Goal: Transaction & Acquisition: Purchase product/service

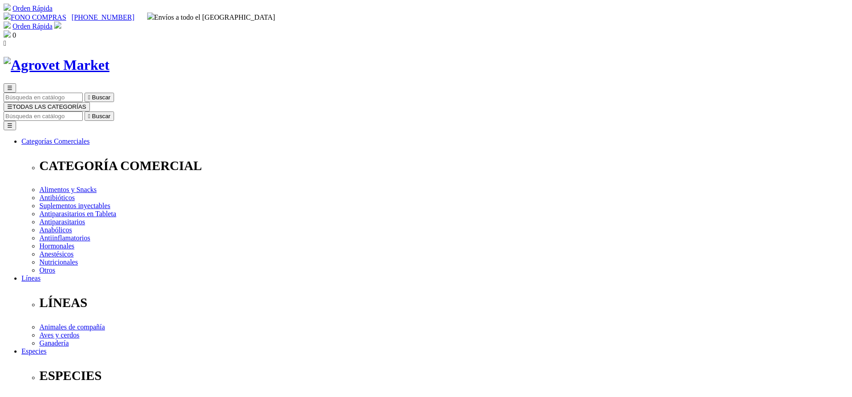
select select "374"
click at [61, 21] on img at bounding box center [57, 24] width 7 height 7
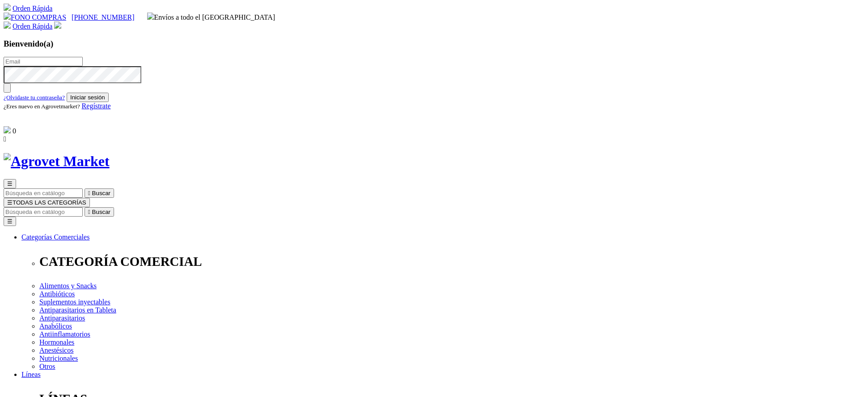
click at [111, 110] on span "Regístrate" at bounding box center [96, 106] width 29 height 8
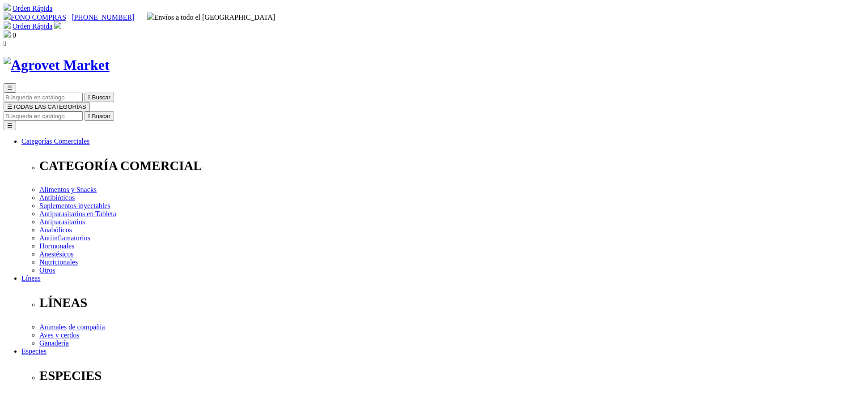
radio input "true"
type input "Claudia"
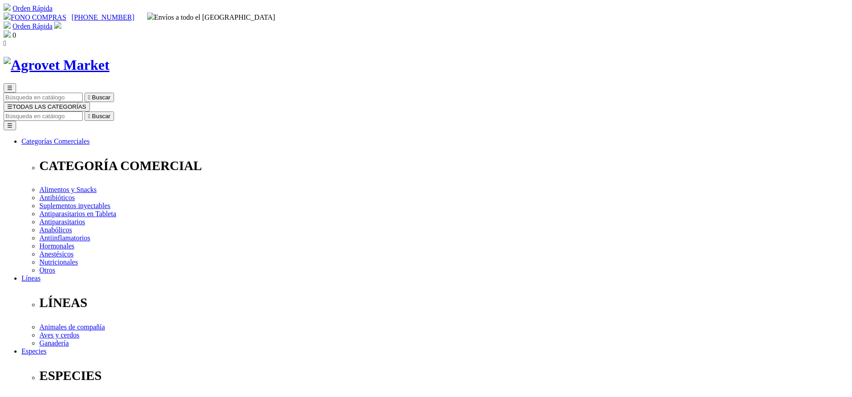
type input "Aguilar"
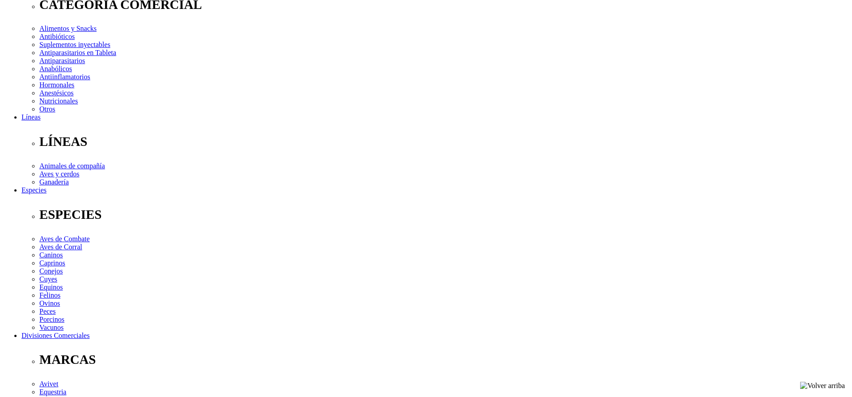
scroll to position [179, 0]
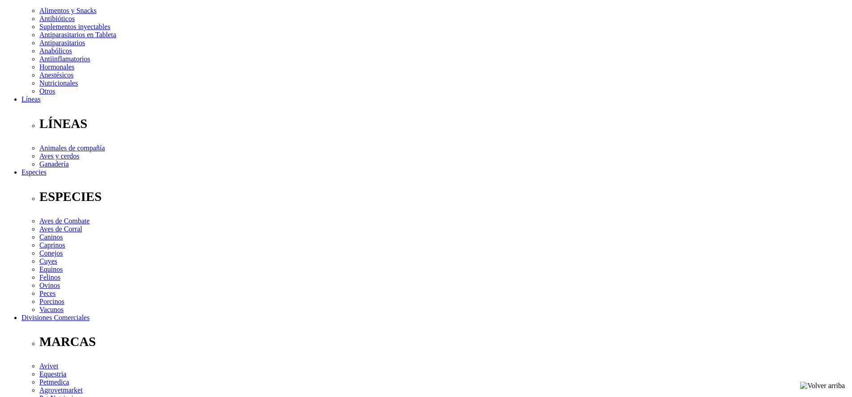
select select "DNI"
type input "40954910"
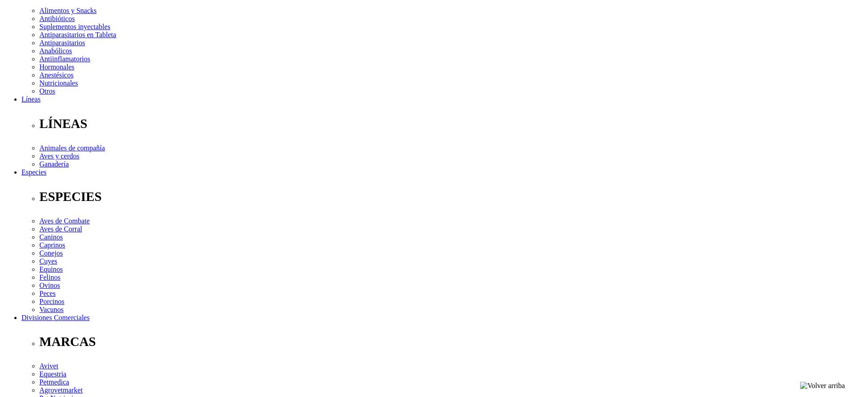
select select "Docente"
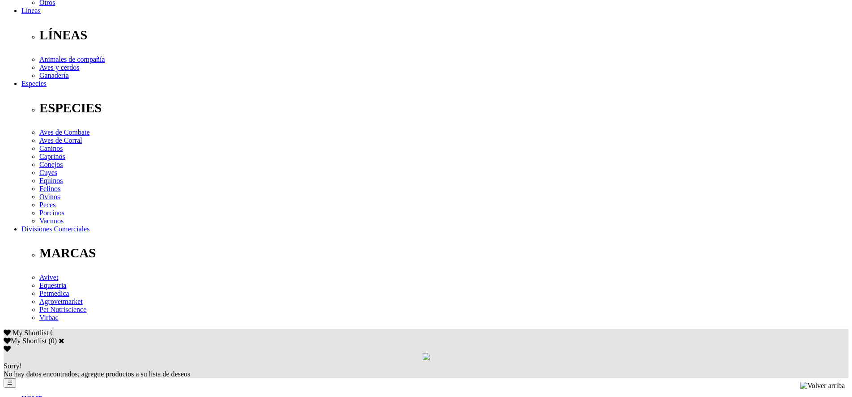
scroll to position [268, 0]
type input "claudia@orekan.pe"
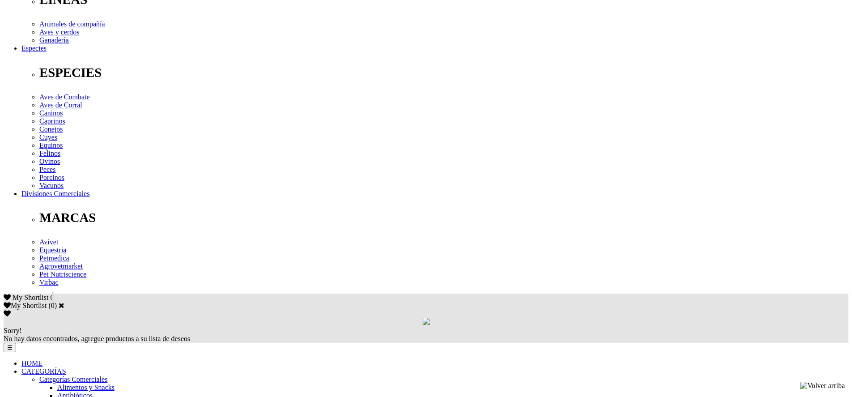
scroll to position [403, 0]
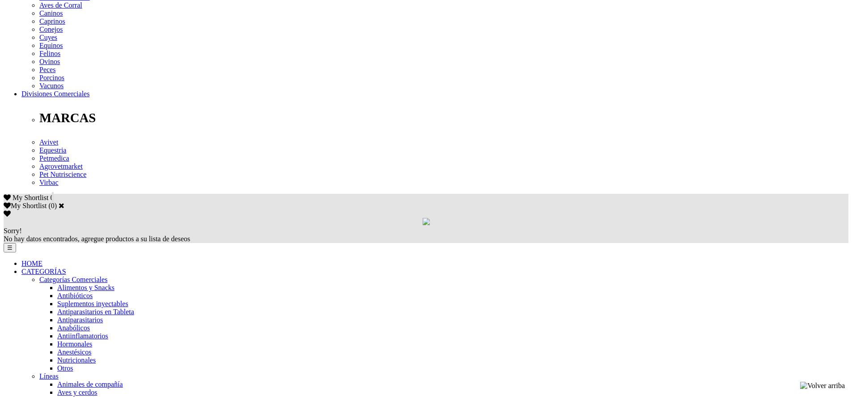
checkbox input "true"
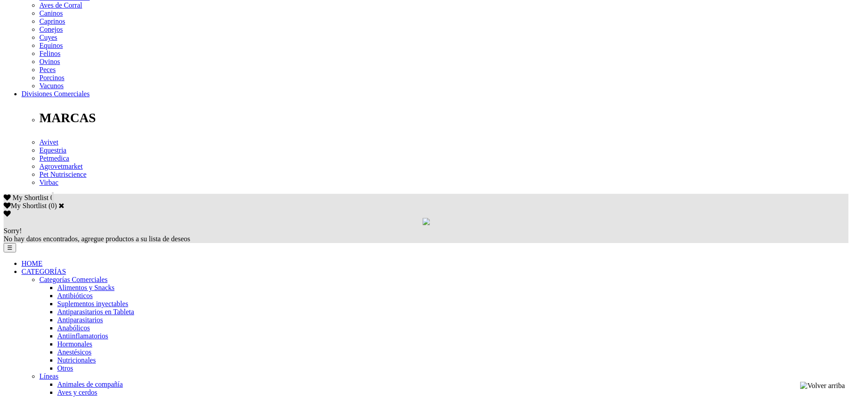
checkbox input "true"
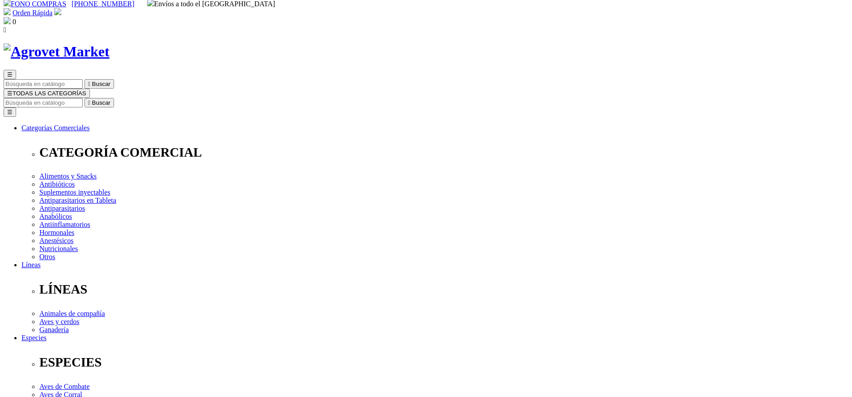
scroll to position [0, 0]
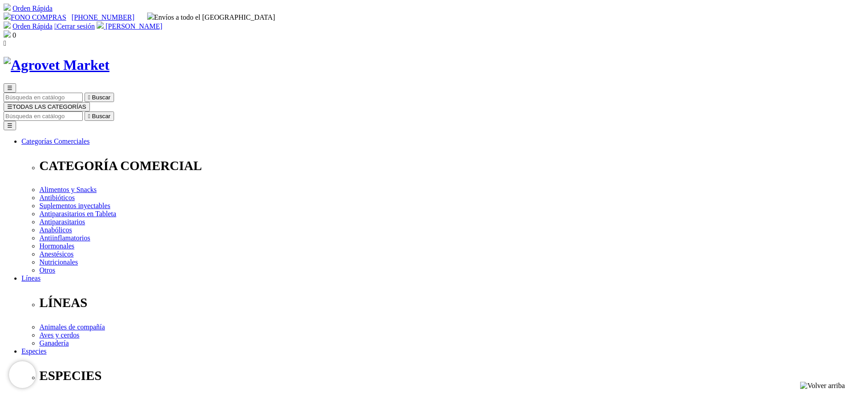
click at [83, 111] on input "Buscar" at bounding box center [43, 115] width 79 height 9
click at [90, 102] on button "☰ TODAS LAS CATEGORÍAS" at bounding box center [47, 106] width 86 height 9
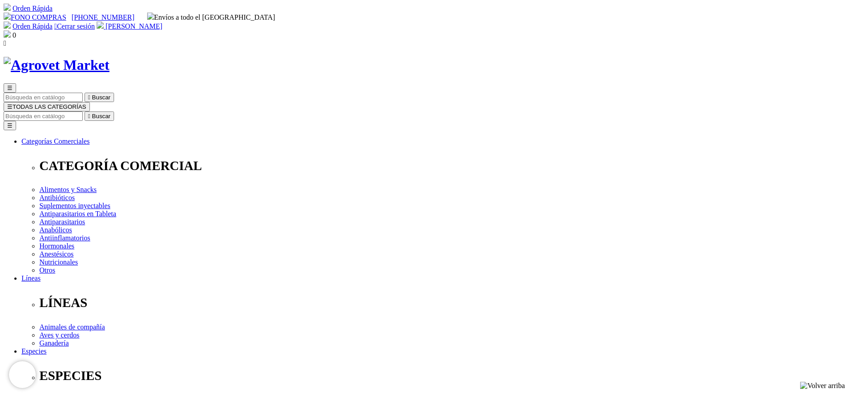
click at [83, 111] on input "Buscar" at bounding box center [43, 115] width 79 height 9
type input "azodyl"
click at [136, 111] on button " Buscar" at bounding box center [151, 115] width 30 height 9
click at [83, 111] on input "azodyl" at bounding box center [43, 115] width 79 height 9
type input "apeticat"
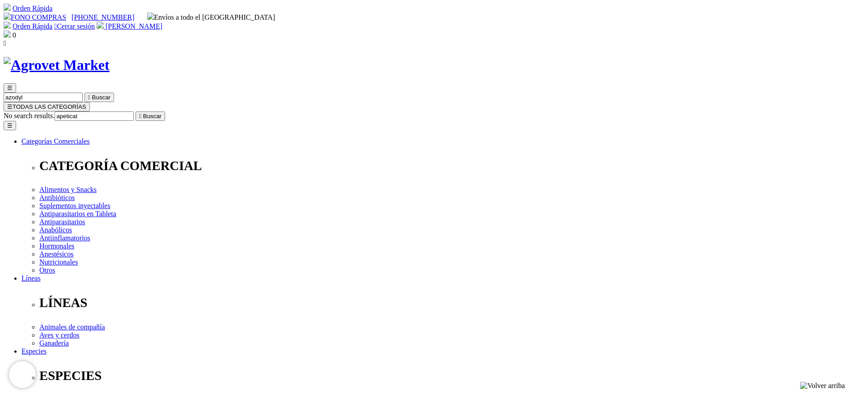
click at [136, 111] on button " Buscar" at bounding box center [151, 115] width 30 height 9
click at [83, 111] on input "apeticat" at bounding box center [43, 115] width 79 height 9
type input "salaris"
click at [85, 111] on button " Buscar" at bounding box center [100, 115] width 30 height 9
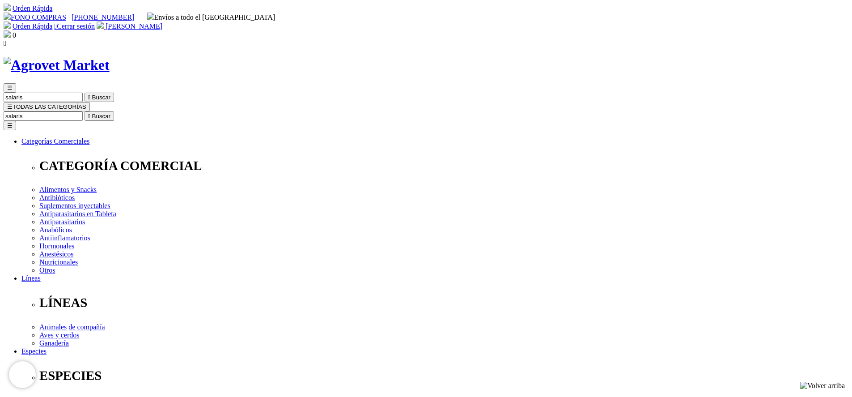
select select "373"
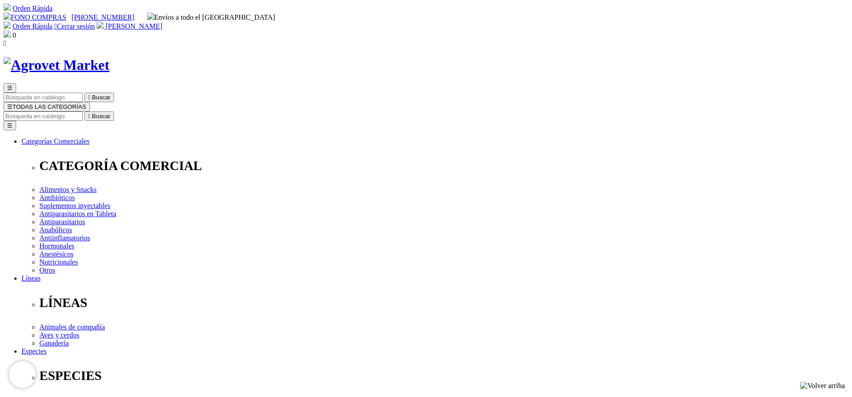
select select "374"
select select "373"
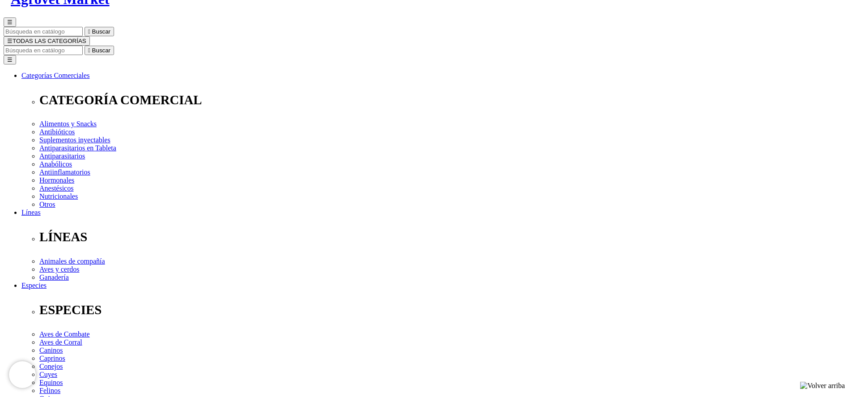
scroll to position [89, 0]
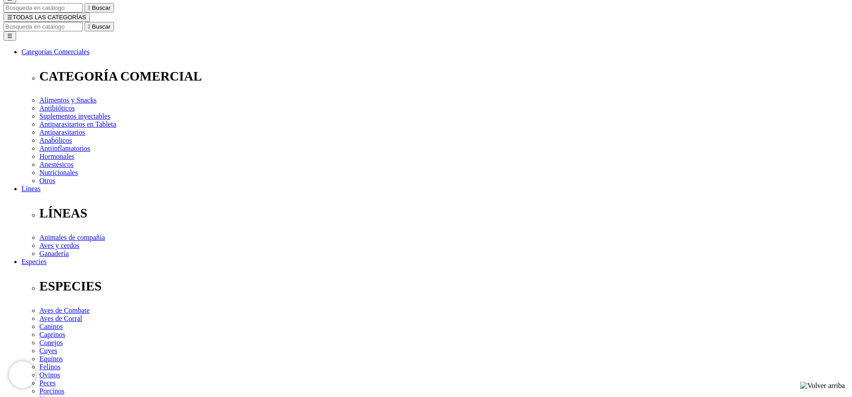
select select "374"
select select "373"
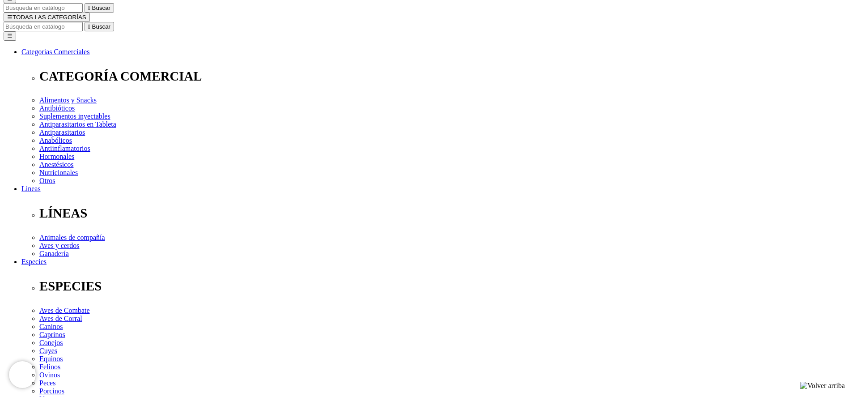
select select "374"
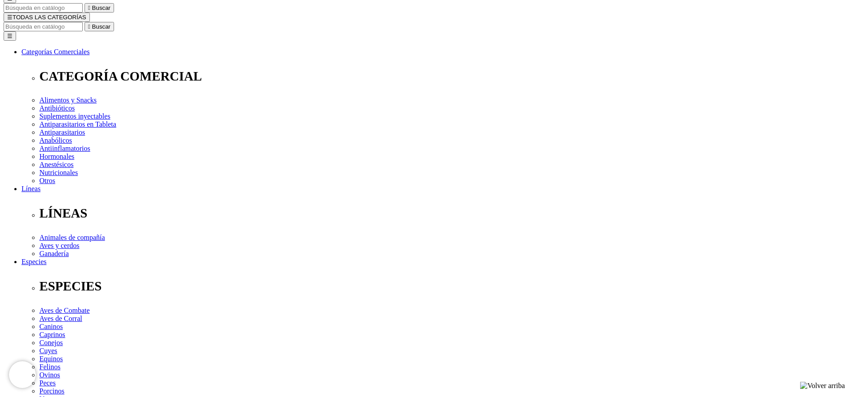
select select "373"
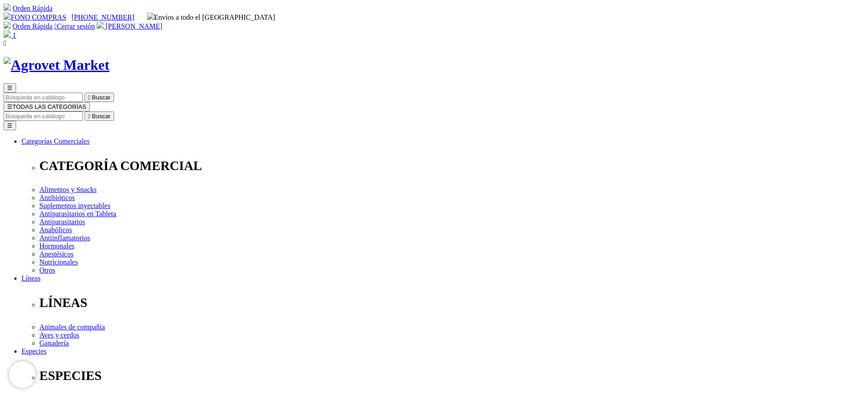
click at [83, 111] on input "Buscar" at bounding box center [43, 115] width 79 height 9
type input "felovite"
click at [85, 111] on button " Buscar" at bounding box center [100, 115] width 30 height 9
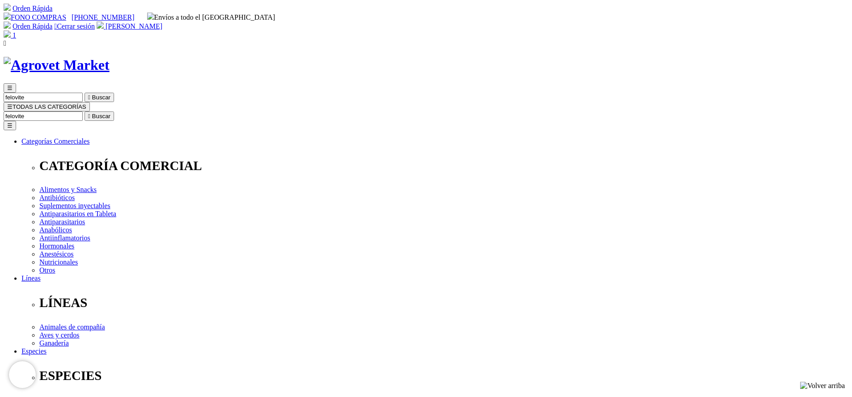
click at [83, 111] on input "felovite" at bounding box center [43, 115] width 79 height 9
type input "trihepat"
click at [85, 111] on button " Buscar" at bounding box center [100, 115] width 30 height 9
click at [83, 111] on input "trihepat" at bounding box center [43, 115] width 79 height 9
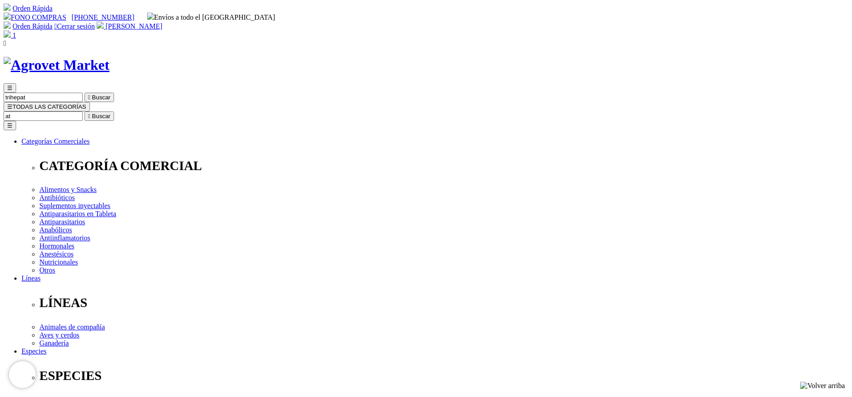
type input "t"
type input "liquamox"
click at [136, 111] on button " Buscar" at bounding box center [151, 115] width 30 height 9
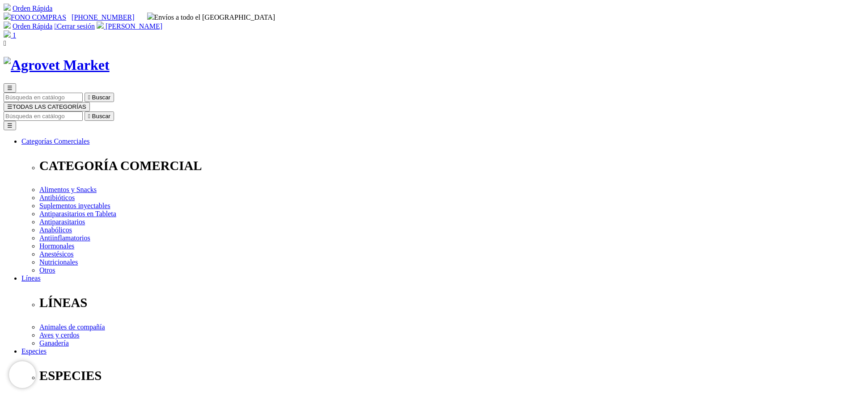
click at [83, 111] on input "Buscar" at bounding box center [43, 115] width 79 height 9
type input "[MEDICAL_DATA]"
click at [260, 111] on button " Buscar" at bounding box center [275, 115] width 30 height 9
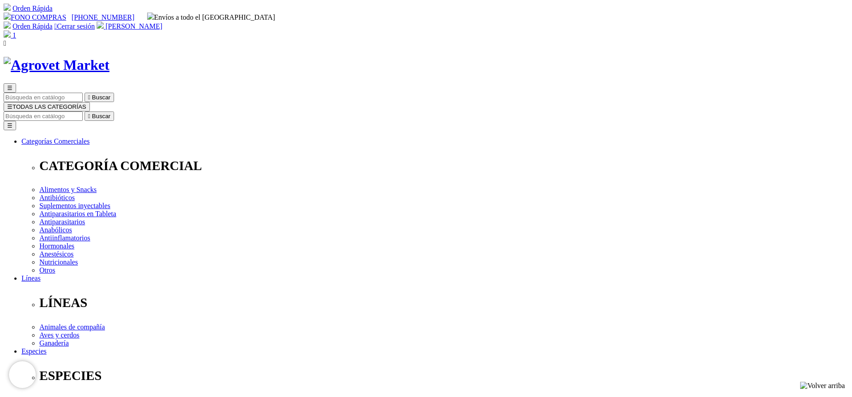
click at [83, 111] on input "Buscar" at bounding box center [43, 115] width 79 height 9
type input "royal canin"
click at [136, 111] on button " Buscar" at bounding box center [151, 115] width 30 height 9
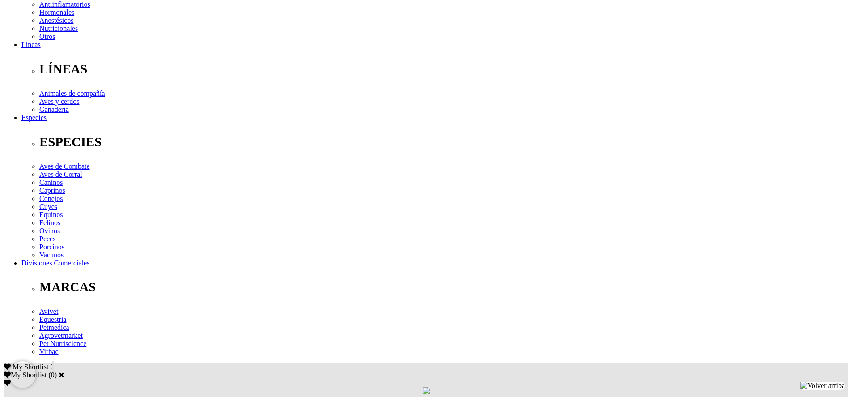
scroll to position [268, 0]
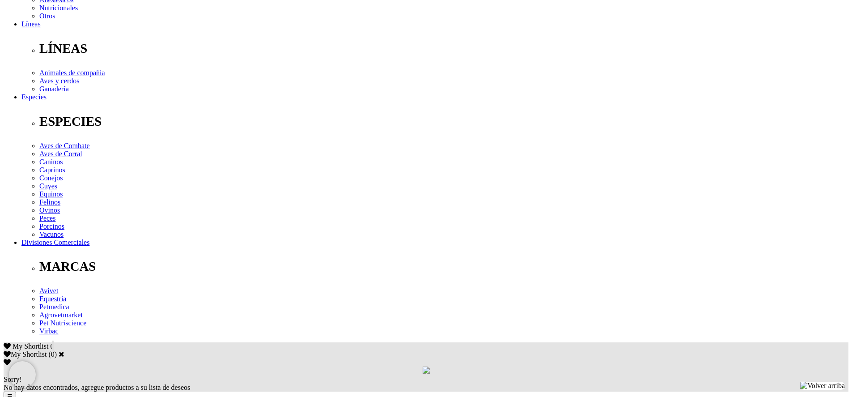
scroll to position [268, 0]
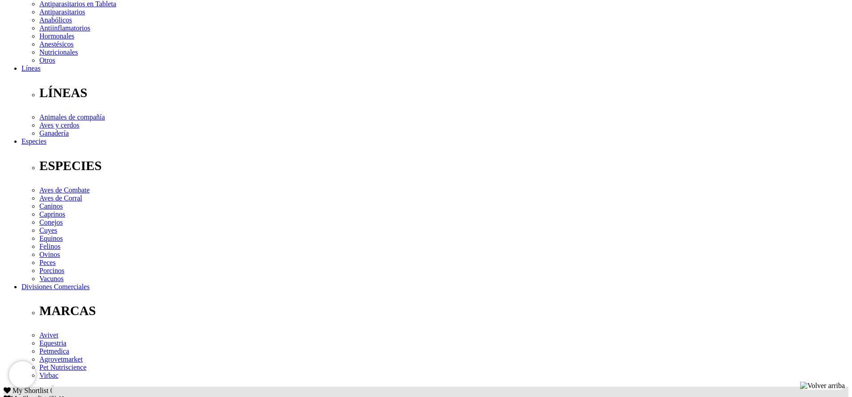
scroll to position [313, 0]
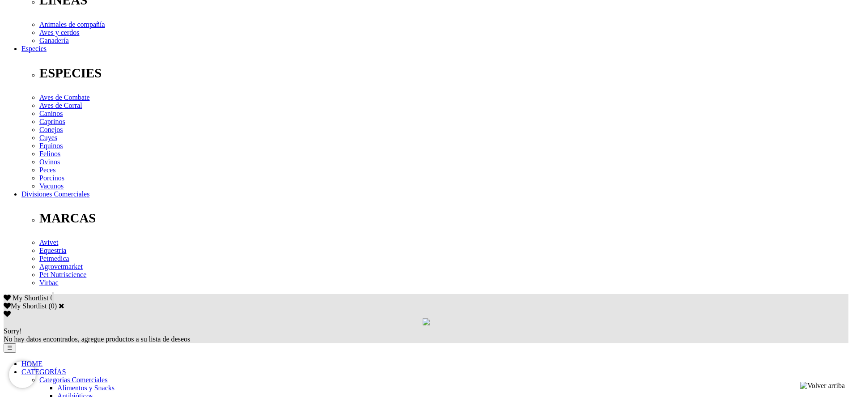
scroll to position [313, 0]
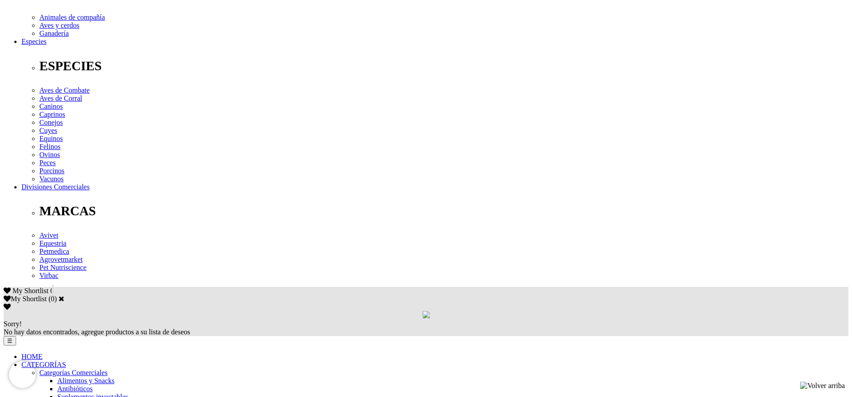
scroll to position [313, 0]
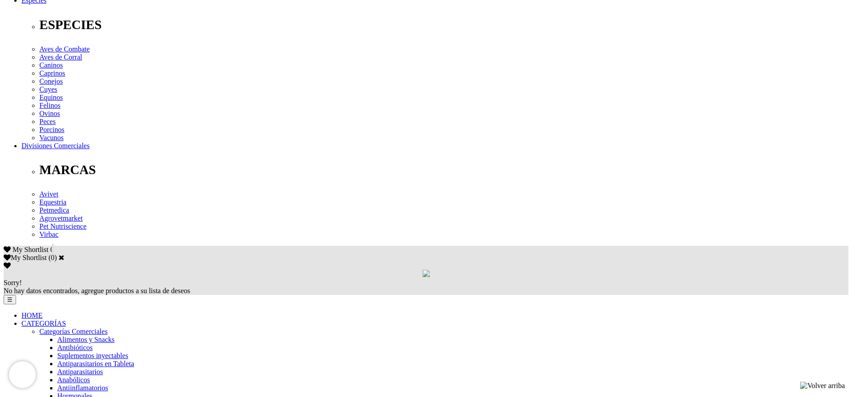
scroll to position [358, 0]
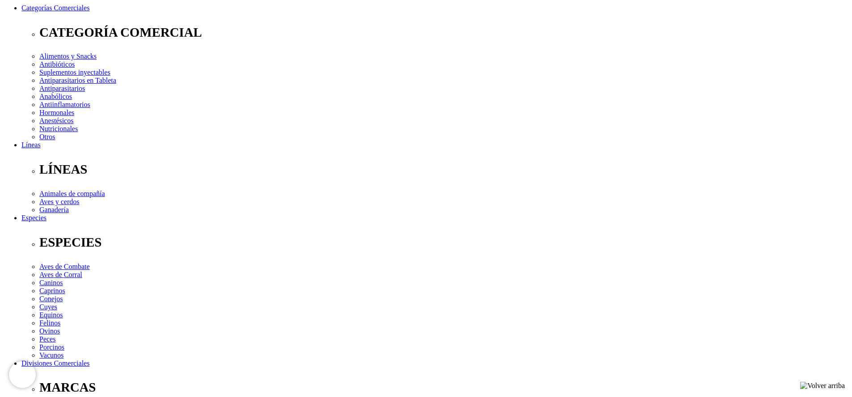
scroll to position [134, 0]
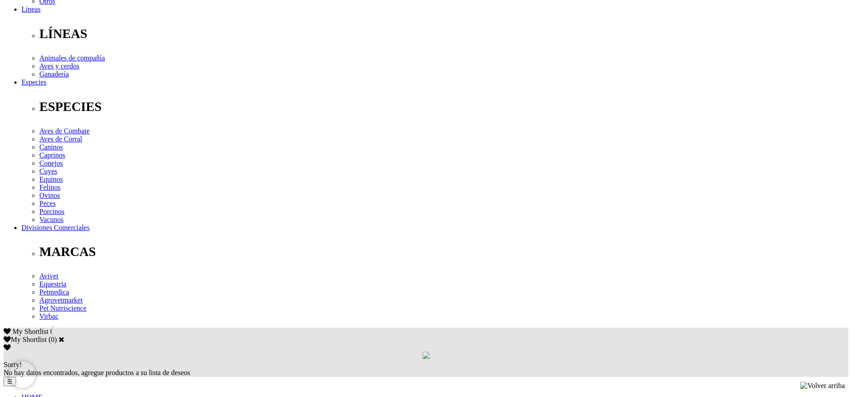
scroll to position [358, 0]
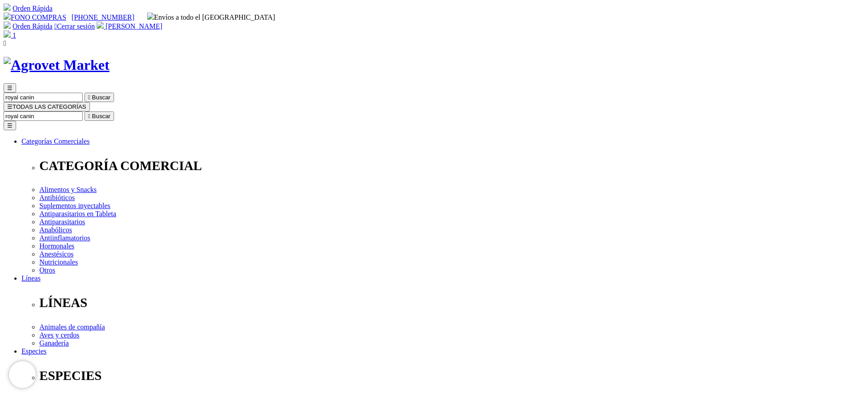
click at [83, 111] on input "royal canin" at bounding box center [43, 115] width 79 height 9
drag, startPoint x: 565, startPoint y: 45, endPoint x: 624, endPoint y: 50, distance: 59.3
click at [624, 83] on div "☰ royal canin  Buscar ☰ TODAS LAS CATEGORÍAS royal canin  Buscar Toggle navig…" at bounding box center [426, 364] width 845 height 562
type input "azodyl"
click at [136, 111] on button " Buscar" at bounding box center [151, 115] width 30 height 9
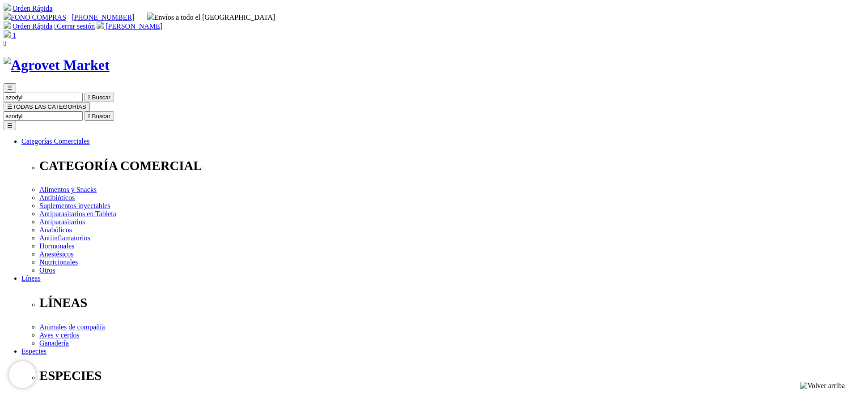
click at [83, 111] on input "azodyl" at bounding box center [43, 115] width 79 height 9
type input "apeticat"
click at [85, 111] on button " Buscar" at bounding box center [100, 115] width 30 height 9
click at [83, 111] on input "apeticat" at bounding box center [43, 115] width 79 height 9
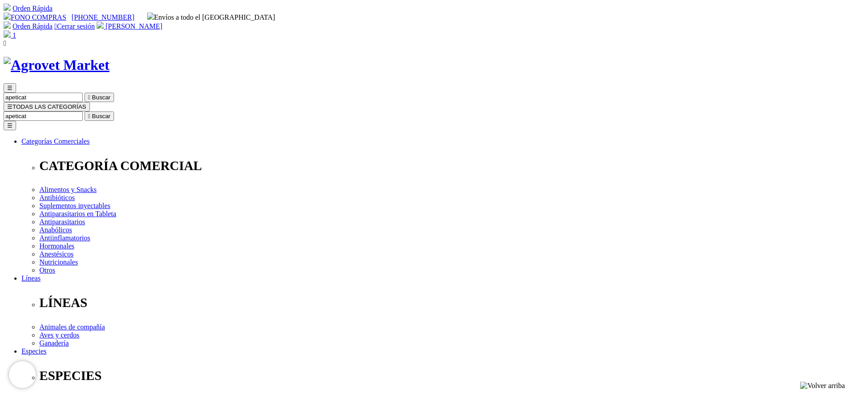
click at [83, 111] on input "apeticat" at bounding box center [43, 115] width 79 height 9
type input "felovite"
click at [85, 111] on button " Buscar" at bounding box center [100, 115] width 30 height 9
click at [11, 30] on img at bounding box center [7, 33] width 7 height 7
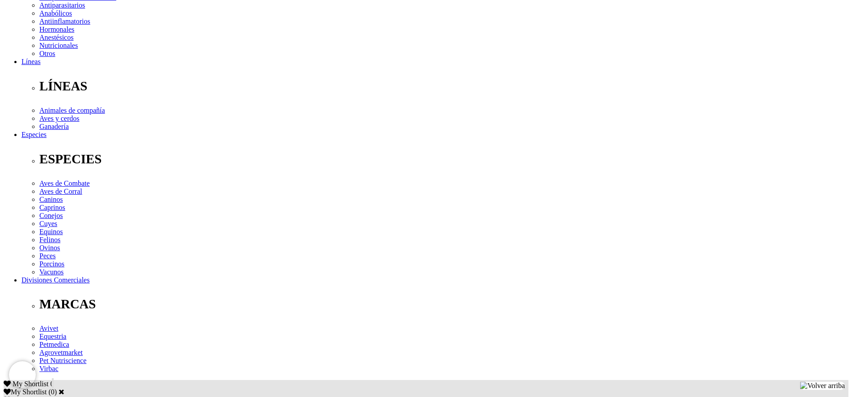
scroll to position [224, 0]
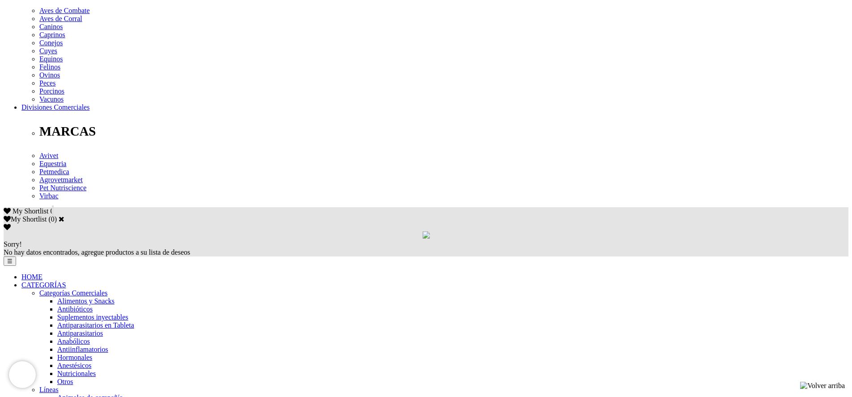
scroll to position [403, 0]
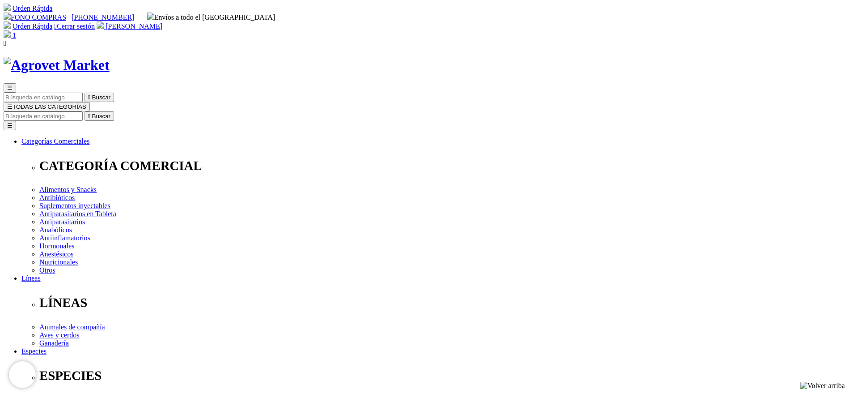
scroll to position [45, 0]
click at [16, 31] on span "1" at bounding box center [15, 35] width 4 height 8
type input "compra1"
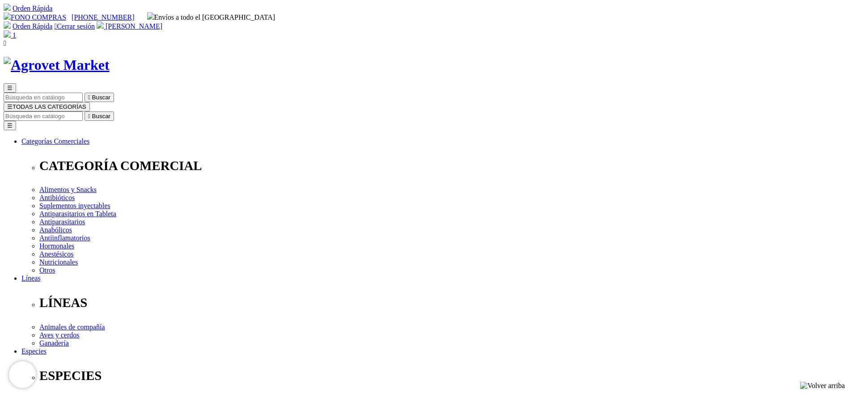
select select "LIMA"
select select
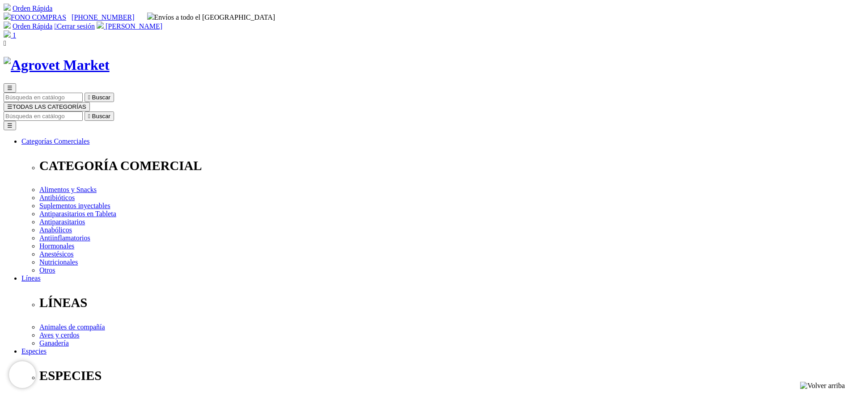
select select
select select "3"
drag, startPoint x: 147, startPoint y: 258, endPoint x: 144, endPoint y: 252, distance: 5.8
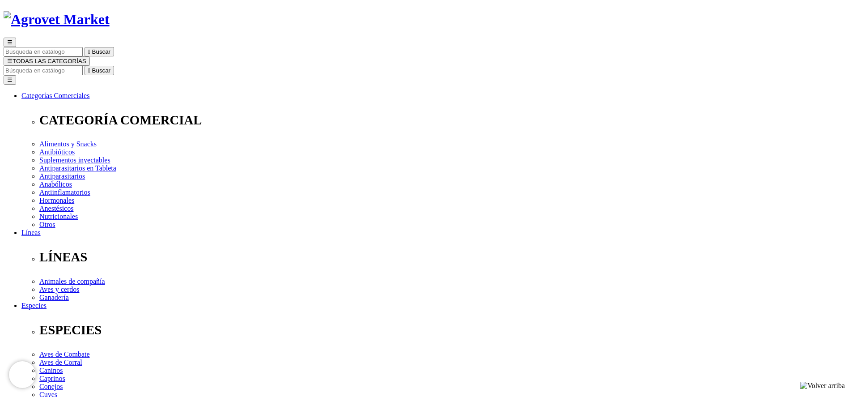
scroll to position [134, 0]
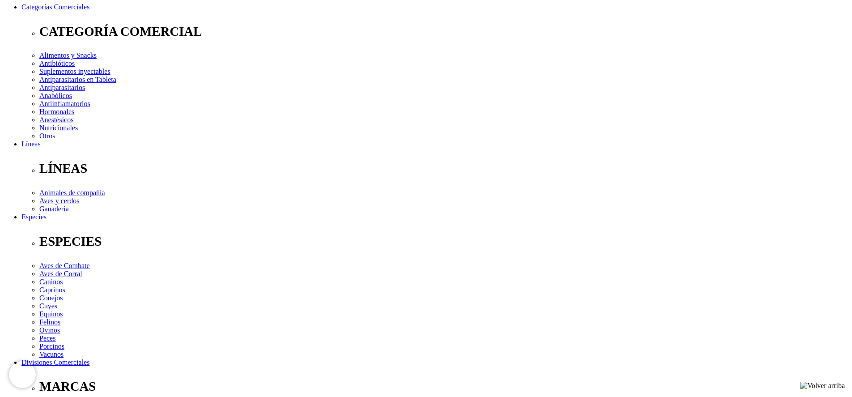
select select "157"
type input "Av. Guardia Civil 860, of. 203, San Isidro"
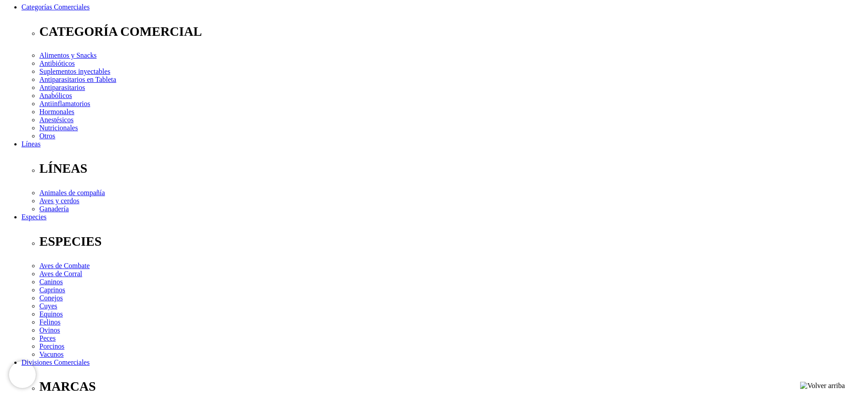
type input "993473344"
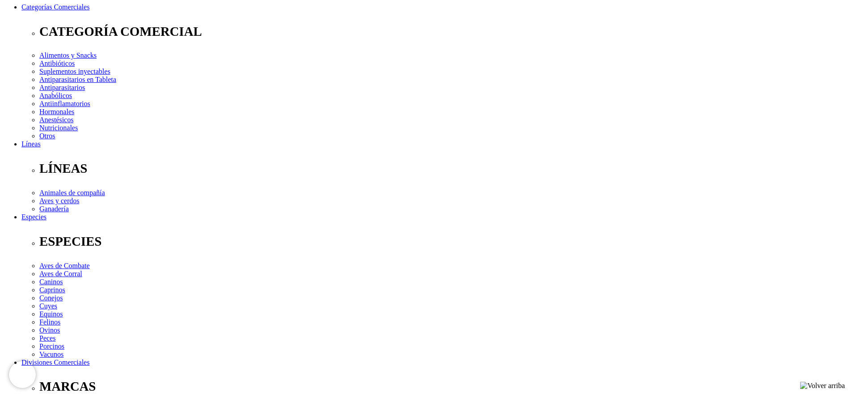
type input "Jr. Tampumachay 333 - dpto 402 - Santiago de Surco - Ref. Edif blanco en esquin…"
select select "Boleta"
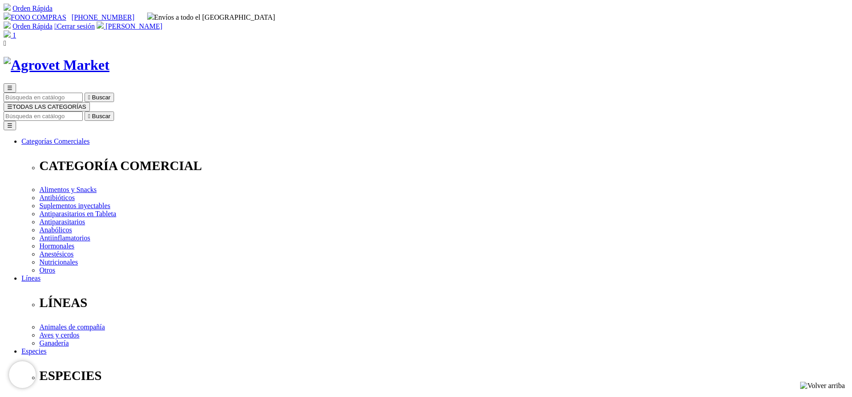
radio input "true"
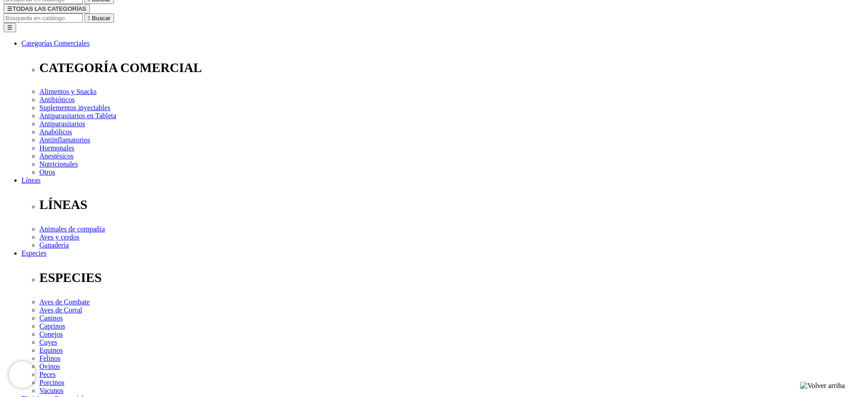
scroll to position [114, 0]
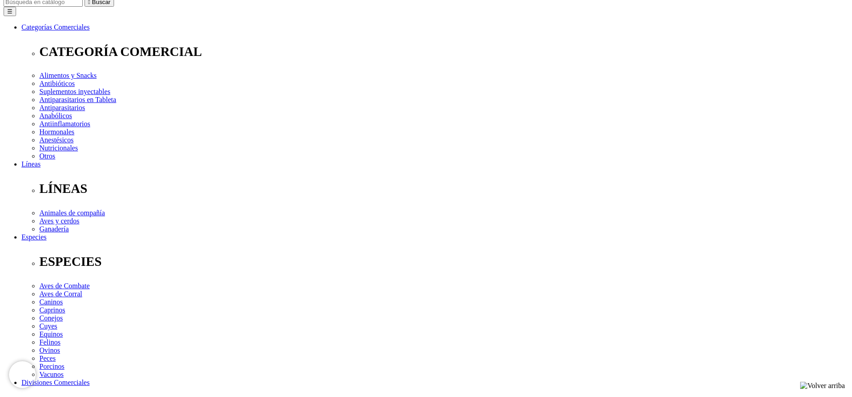
type textarea "Por favor, avisar con anticipación cuando estén en camino. Si no hay respuesta,…"
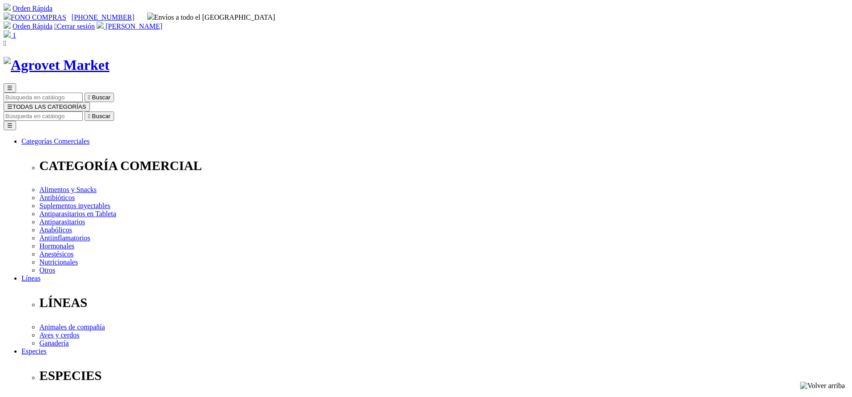
select select "LIMA"
select select "3"
select select "Boleta"
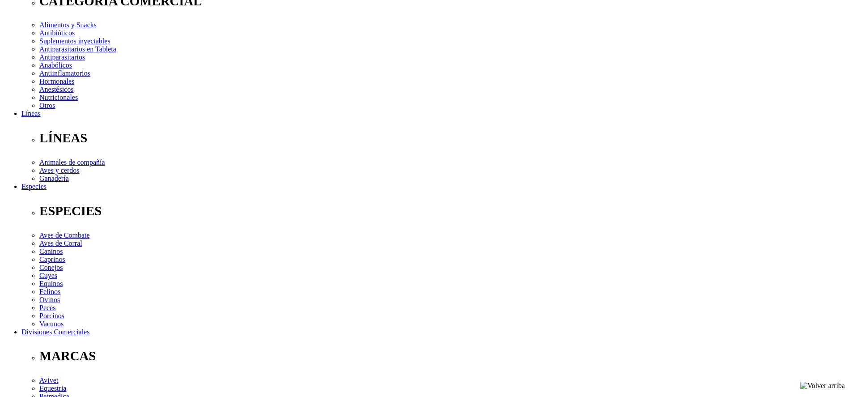
scroll to position [177, 0]
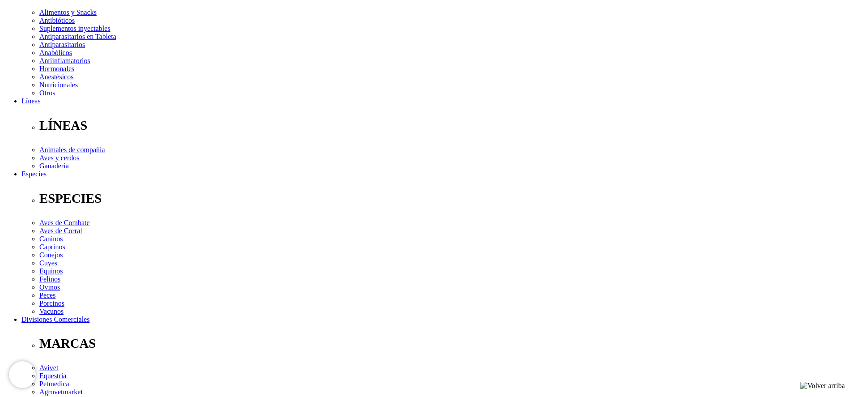
select select "157"
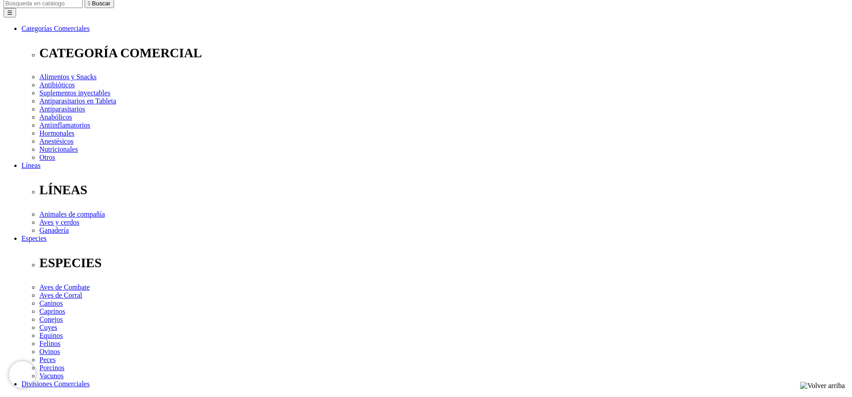
scroll to position [114, 0]
drag, startPoint x: 337, startPoint y: 289, endPoint x: 392, endPoint y: 290, distance: 55.5
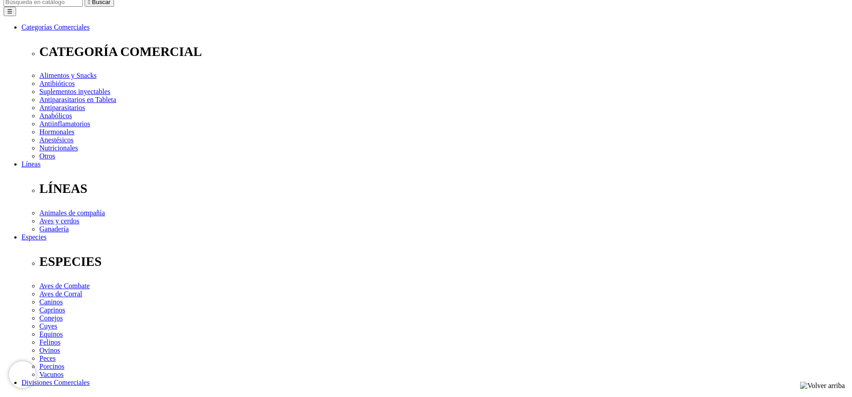
drag, startPoint x: 247, startPoint y: 278, endPoint x: 308, endPoint y: 275, distance: 60.9
drag, startPoint x: 313, startPoint y: 281, endPoint x: 354, endPoint y: 278, distance: 41.3
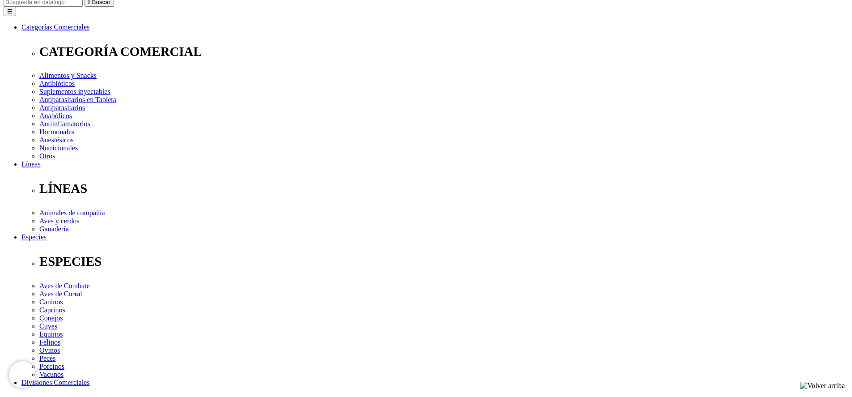
drag, startPoint x: 276, startPoint y: 288, endPoint x: 324, endPoint y: 285, distance: 48.4
type textarea "Por favor, avisar con anticipacion al 993473344 o al 992580316 cuando esten en …"
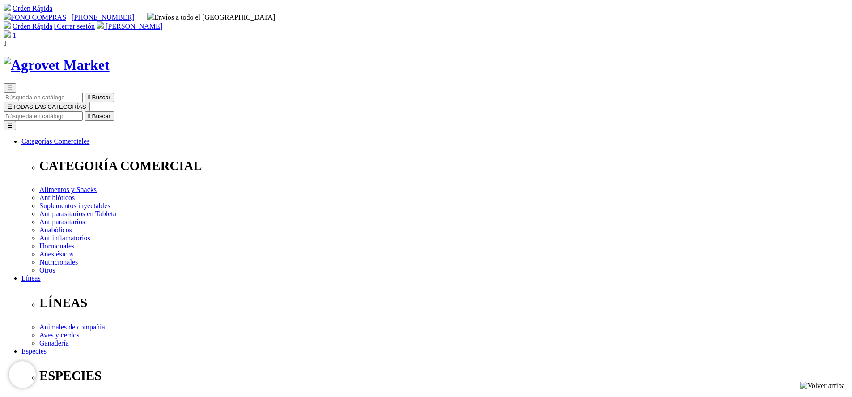
radio input "true"
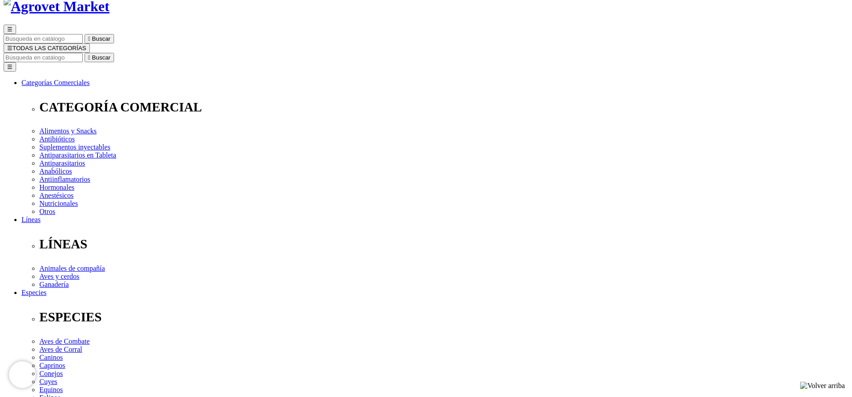
scroll to position [68, 0]
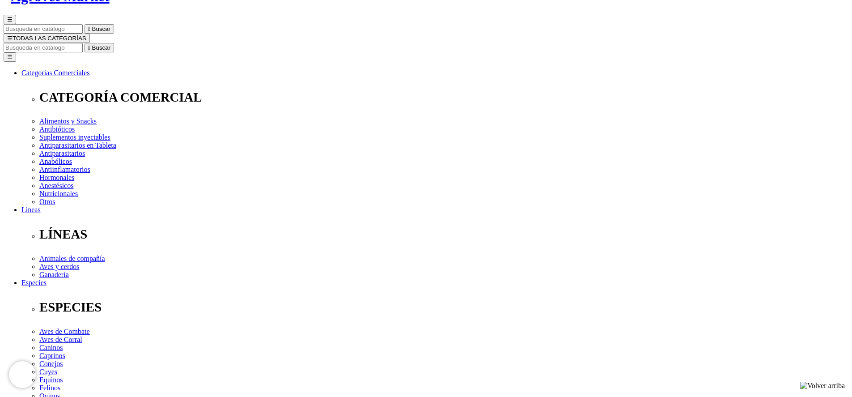
checkbox input "true"
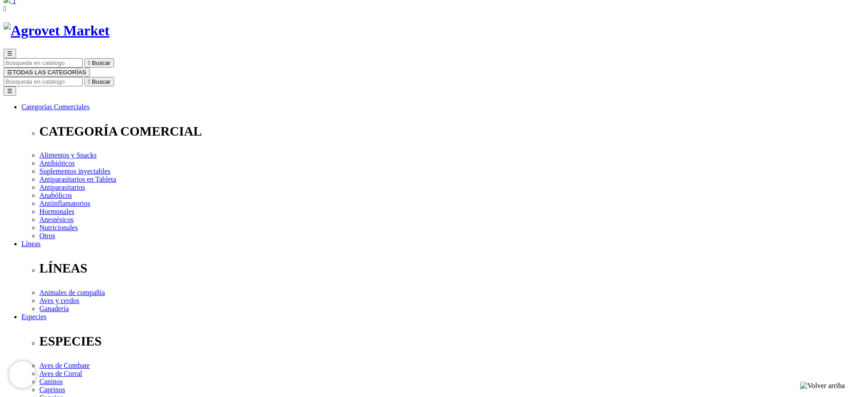
scroll to position [0, 0]
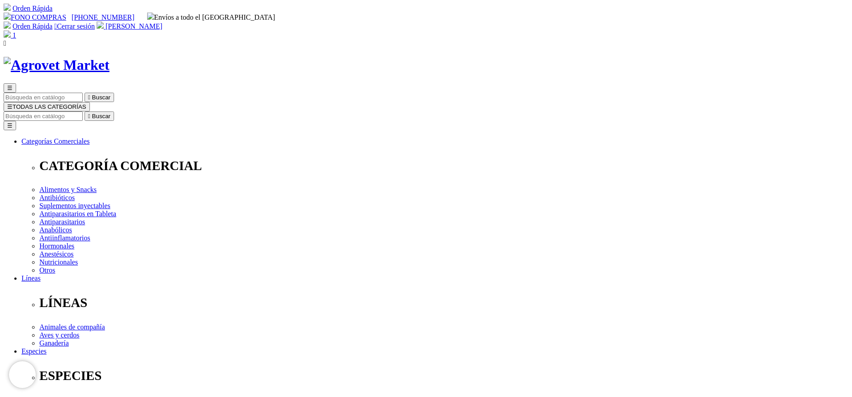
click at [11, 30] on img at bounding box center [7, 33] width 7 height 7
click at [162, 22] on span "[PERSON_NAME]" at bounding box center [134, 26] width 57 height 8
